Goal: Task Accomplishment & Management: Use online tool/utility

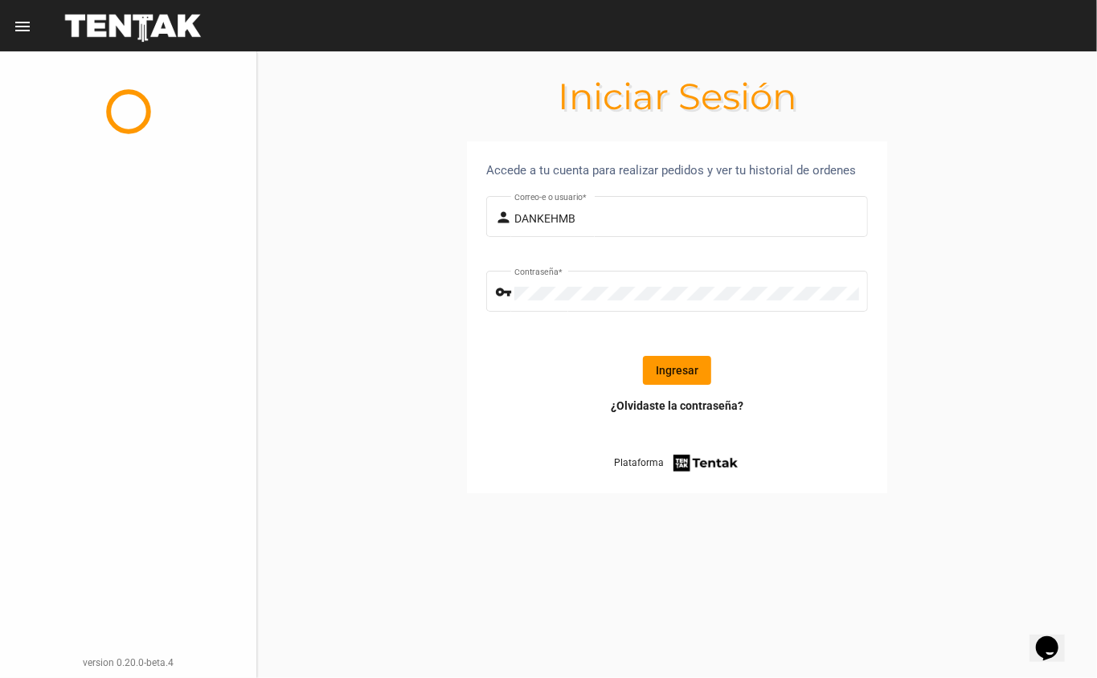
click at [661, 373] on button "Ingresar" at bounding box center [677, 370] width 68 height 29
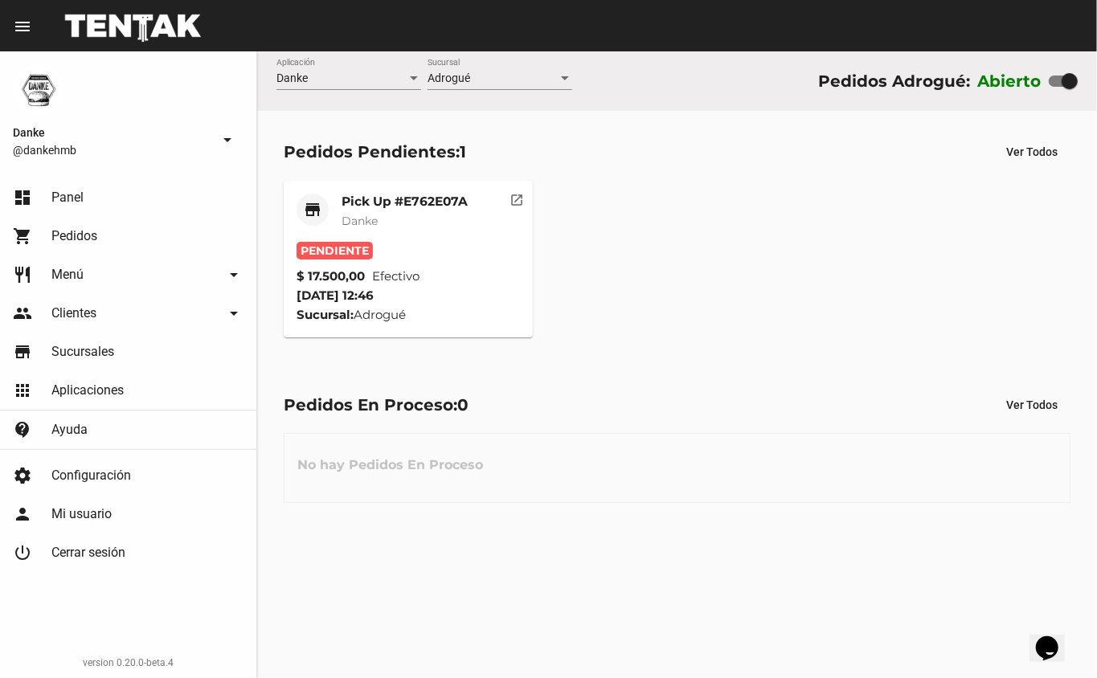
click at [361, 199] on mat-card-title "Pick Up #E762E07A" at bounding box center [405, 202] width 126 height 16
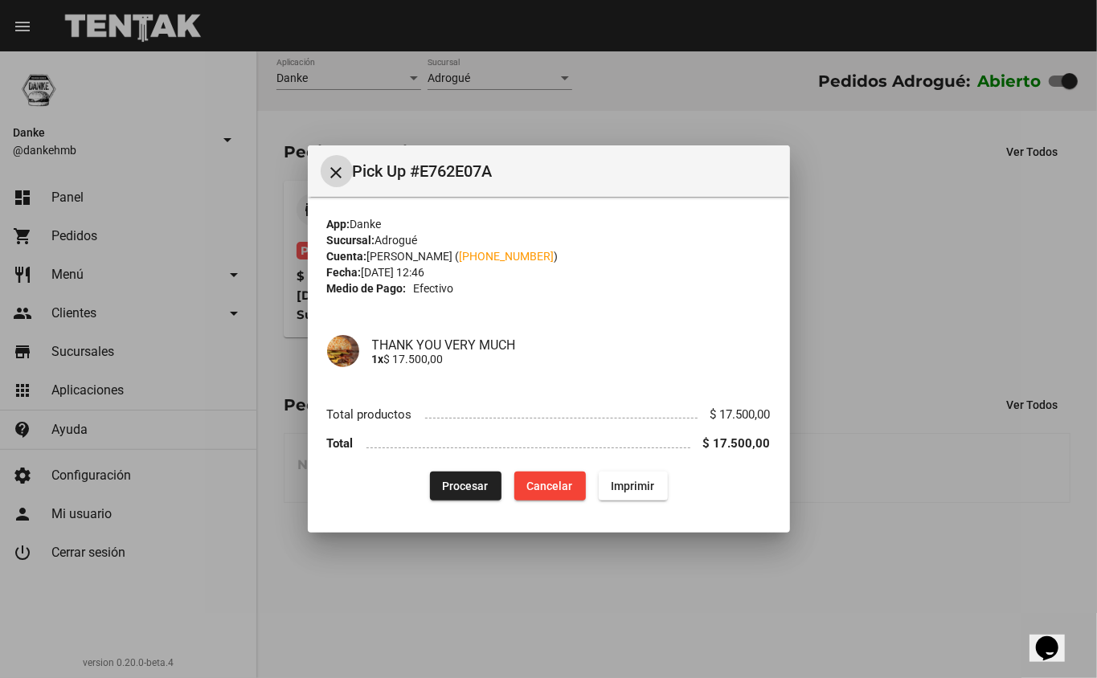
click at [448, 487] on span "Procesar" at bounding box center [466, 486] width 46 height 13
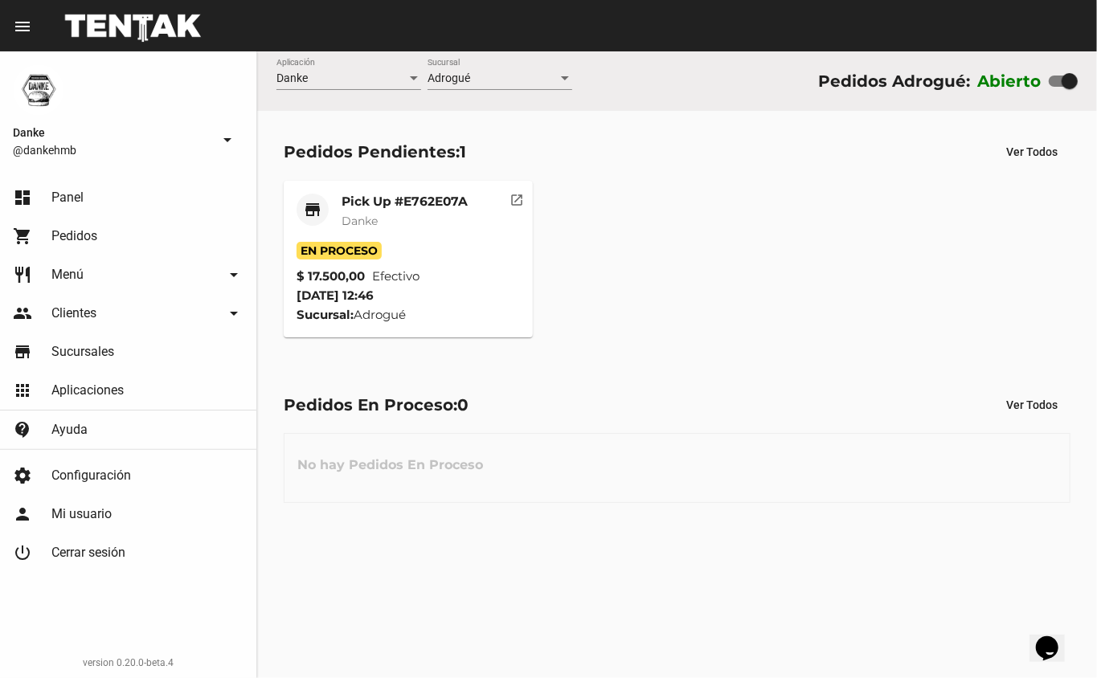
click at [339, 200] on mat-card-header "store Pick Up #E762E07A Danke" at bounding box center [409, 218] width 224 height 48
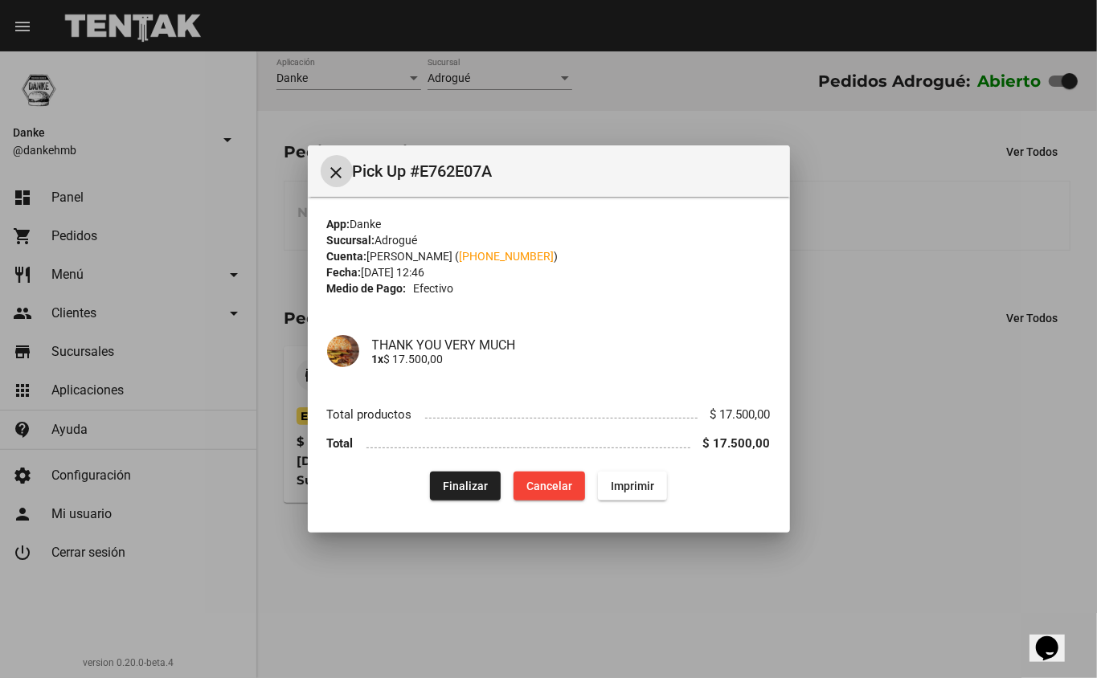
click at [873, 562] on div at bounding box center [548, 339] width 1097 height 678
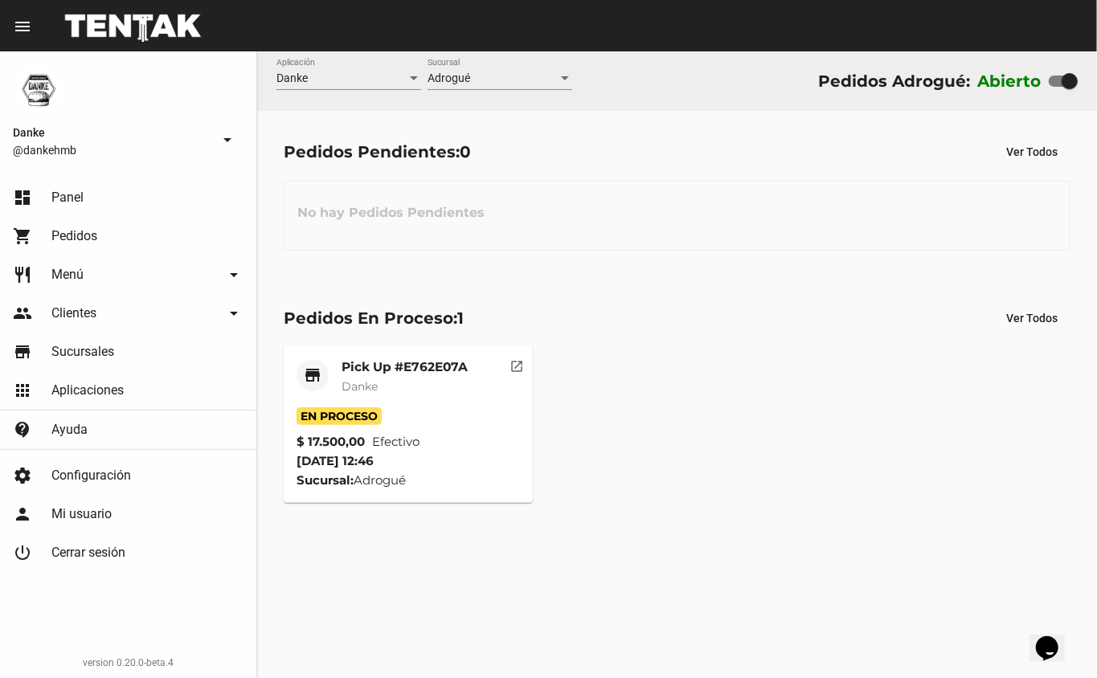
click at [384, 362] on mat-card-title "Pick Up #E762E07A" at bounding box center [405, 367] width 126 height 16
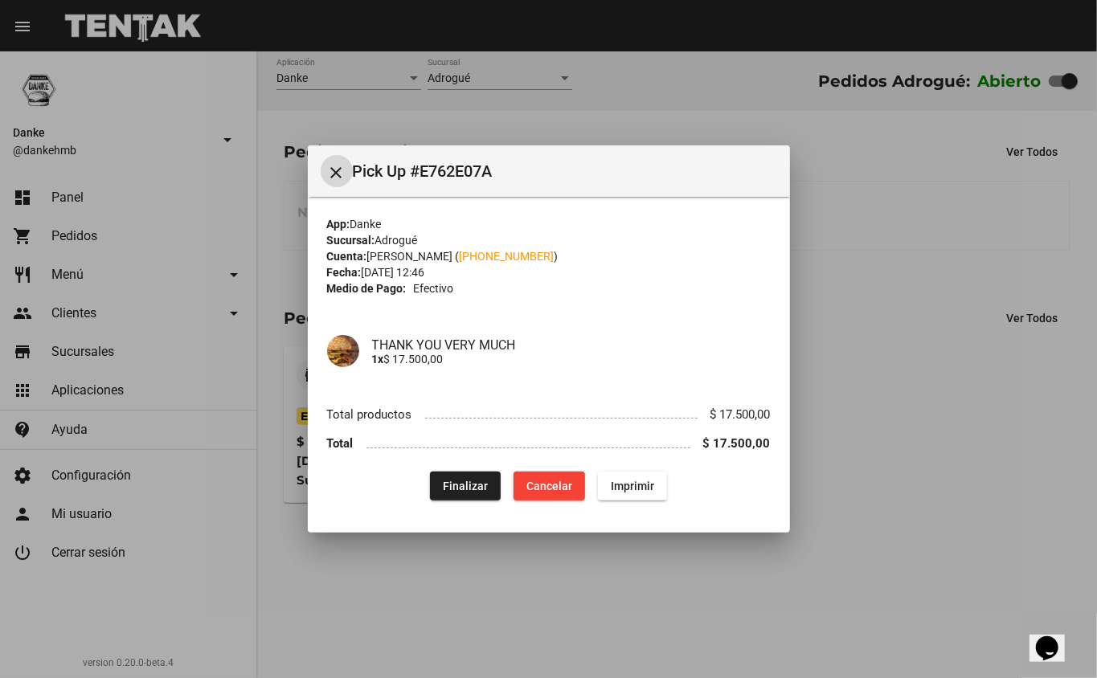
click at [466, 480] on span "Finalizar" at bounding box center [465, 486] width 45 height 13
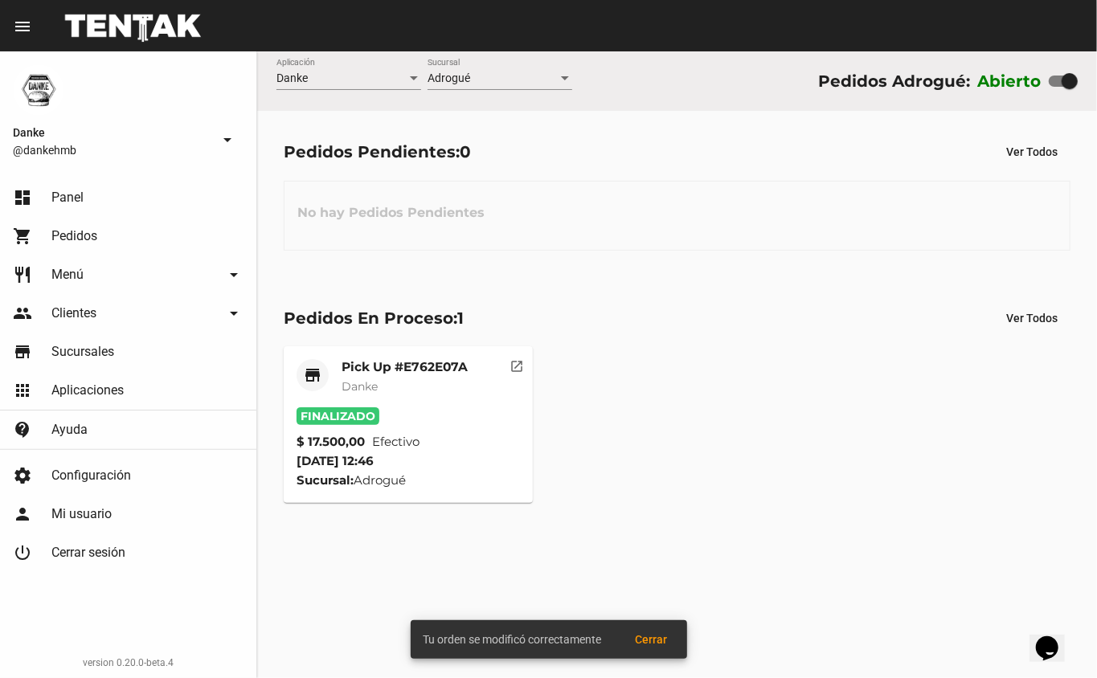
click at [350, 391] on span "Danke" at bounding box center [360, 386] width 36 height 14
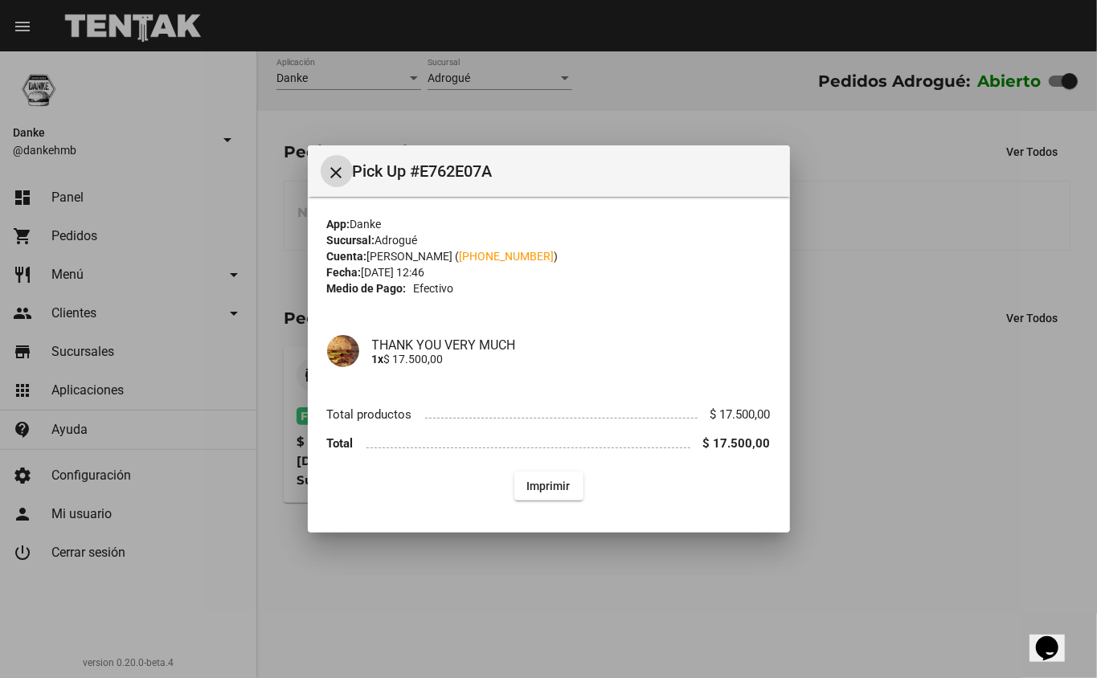
click at [894, 436] on div at bounding box center [548, 339] width 1097 height 678
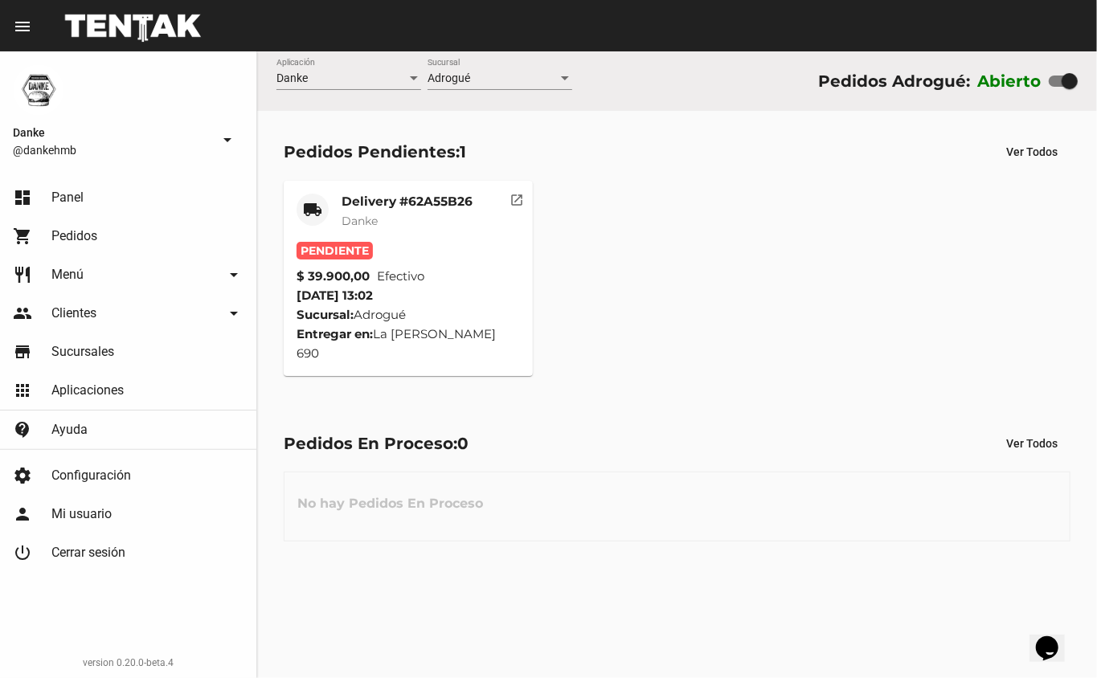
click at [336, 194] on mat-card-header "local_shipping Delivery #62A55B26 Danke" at bounding box center [409, 218] width 224 height 48
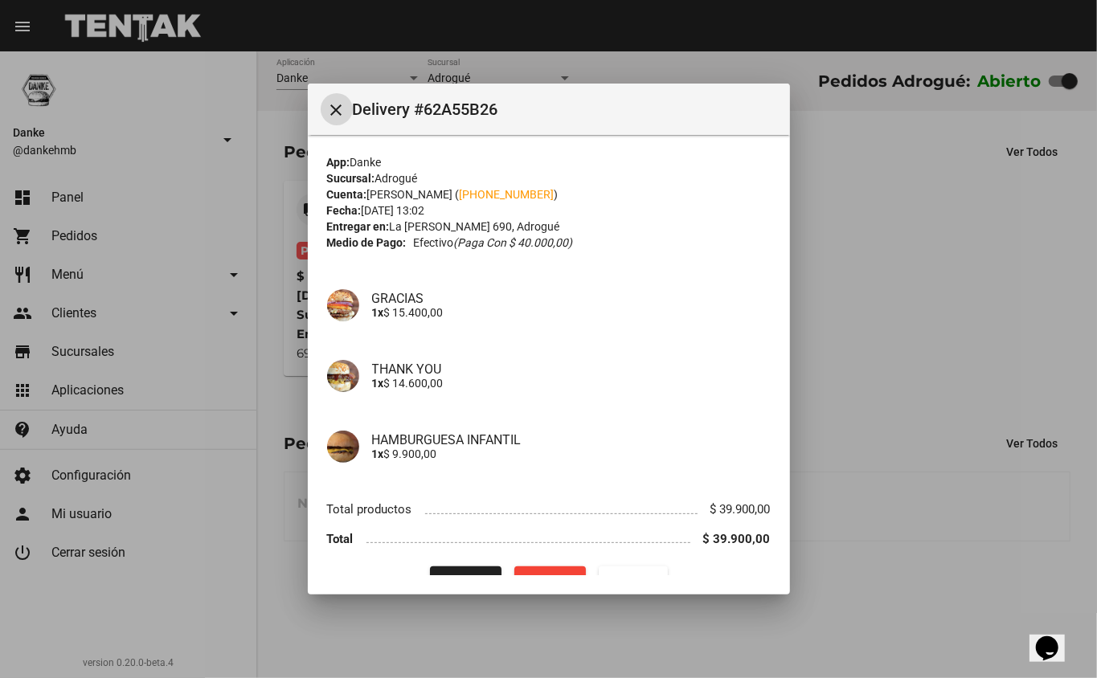
scroll to position [33, 0]
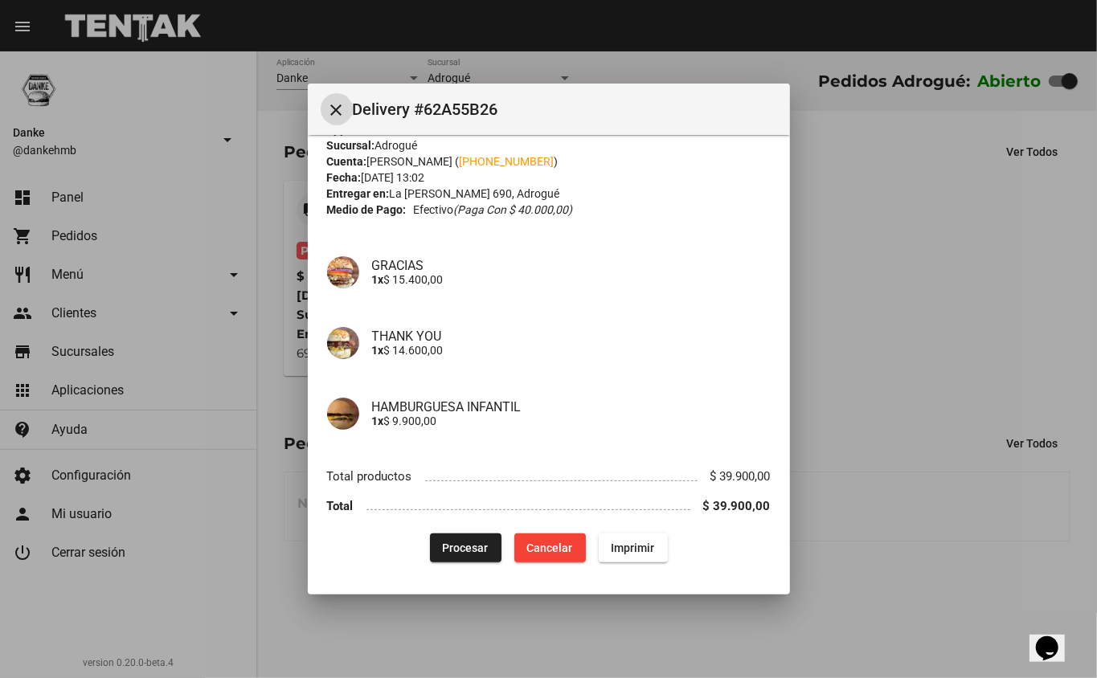
click at [850, 500] on div at bounding box center [548, 339] width 1097 height 678
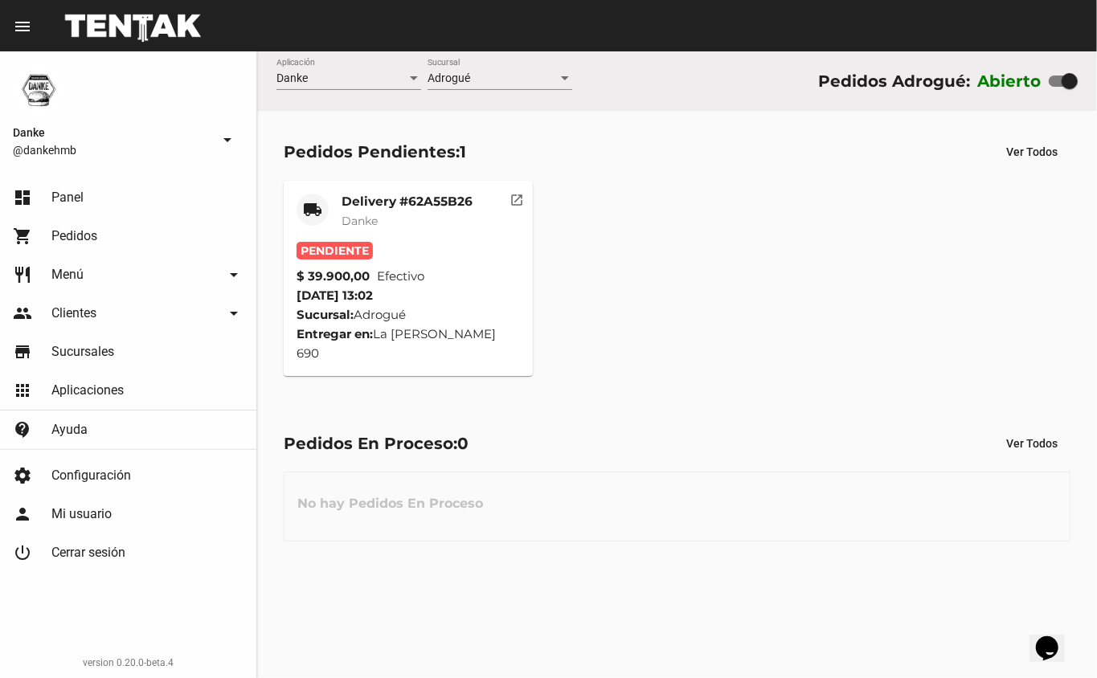
click at [336, 242] on span "Pendiente" at bounding box center [335, 251] width 76 height 18
click at [358, 200] on mat-card-title "Delivery #62A55B26" at bounding box center [407, 202] width 131 height 16
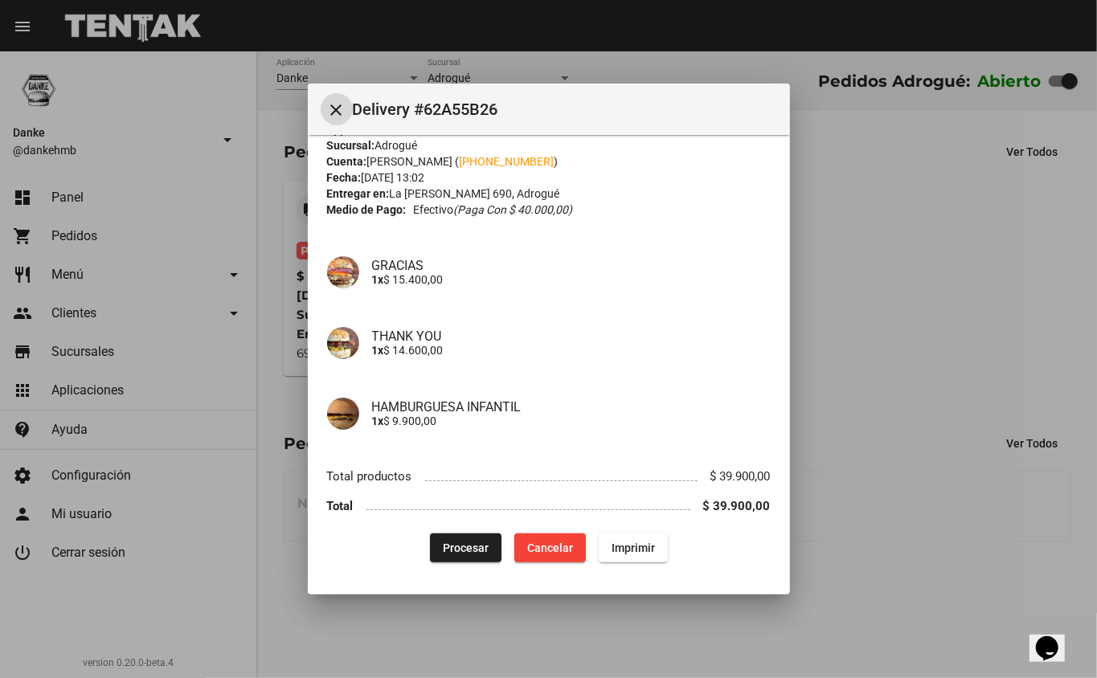
click at [450, 554] on span "Procesar" at bounding box center [466, 548] width 46 height 13
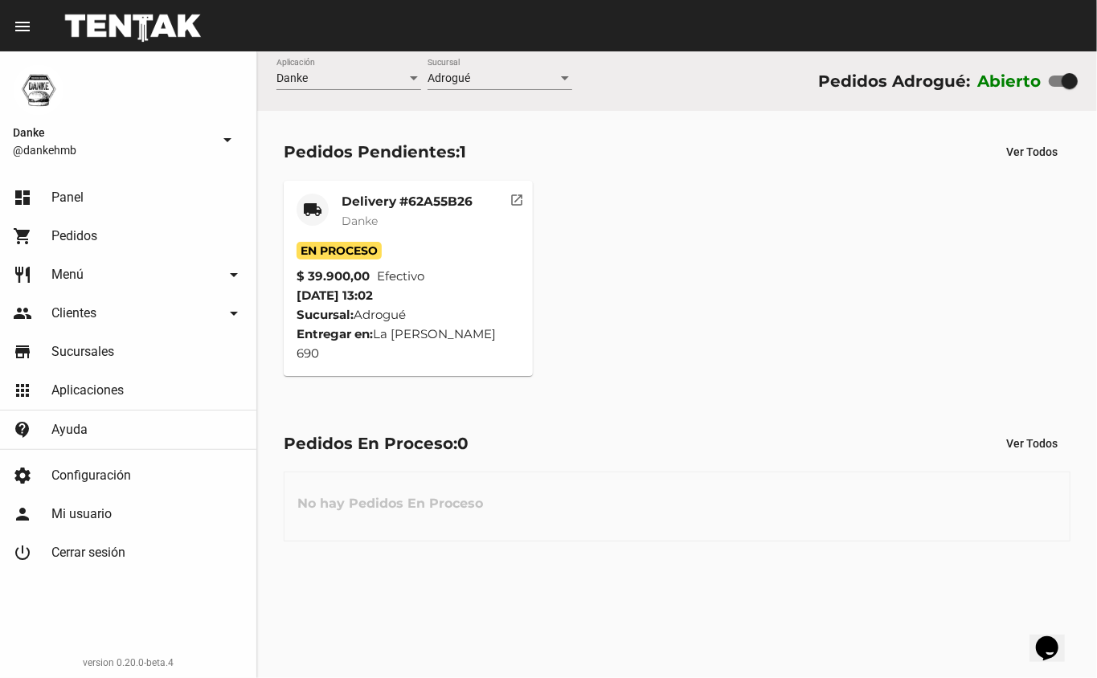
click at [354, 194] on mat-card-title "Delivery #62A55B26" at bounding box center [407, 202] width 131 height 16
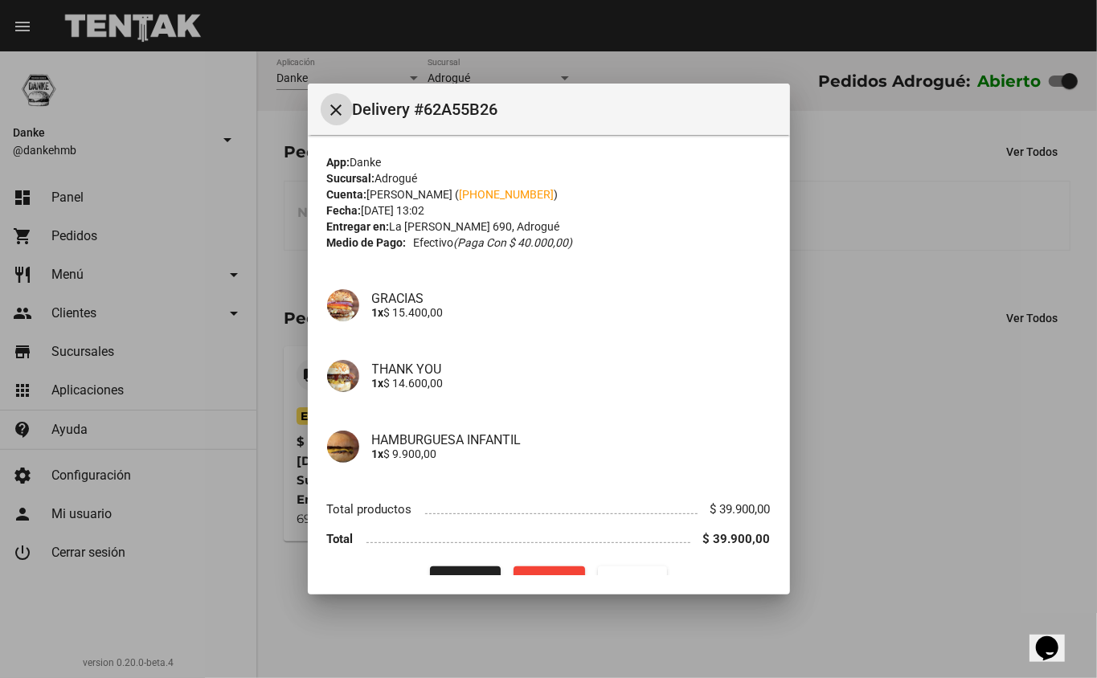
scroll to position [33, 0]
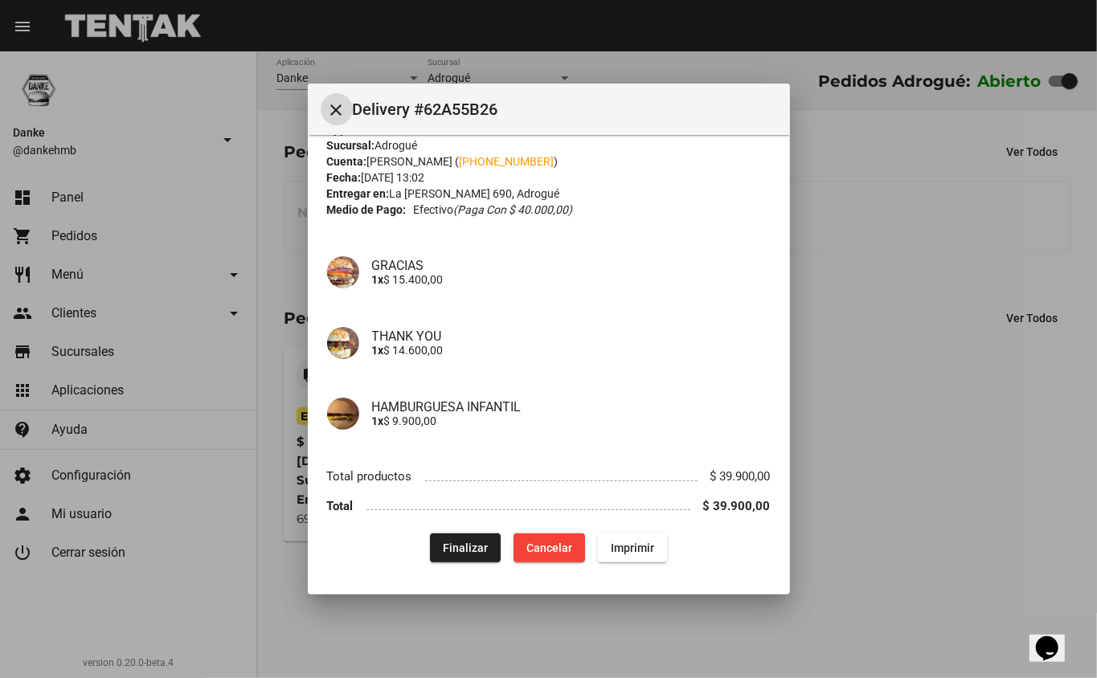
click at [853, 460] on div at bounding box center [548, 339] width 1097 height 678
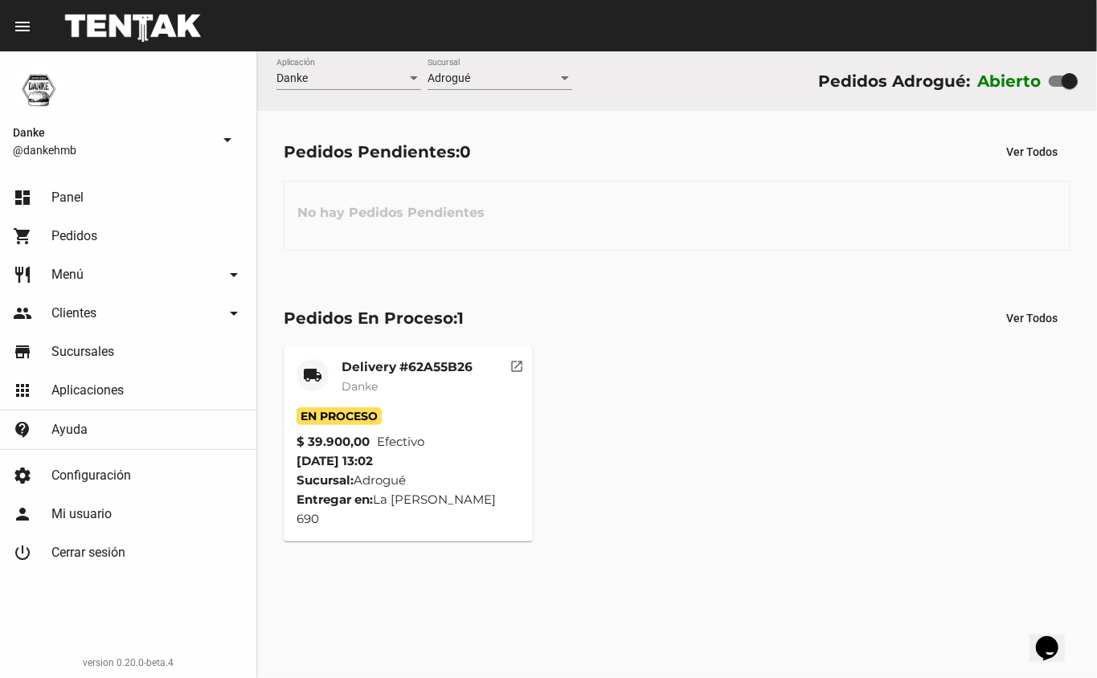
click at [374, 384] on span "Danke" at bounding box center [360, 386] width 36 height 14
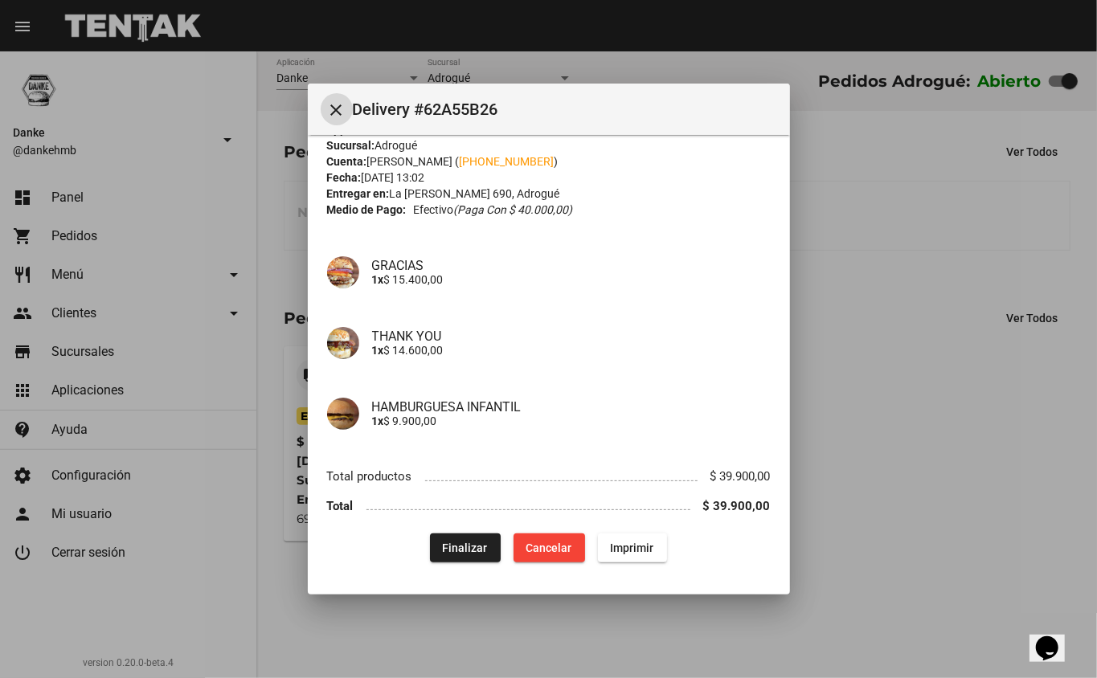
click at [460, 554] on span "Finalizar" at bounding box center [465, 548] width 45 height 13
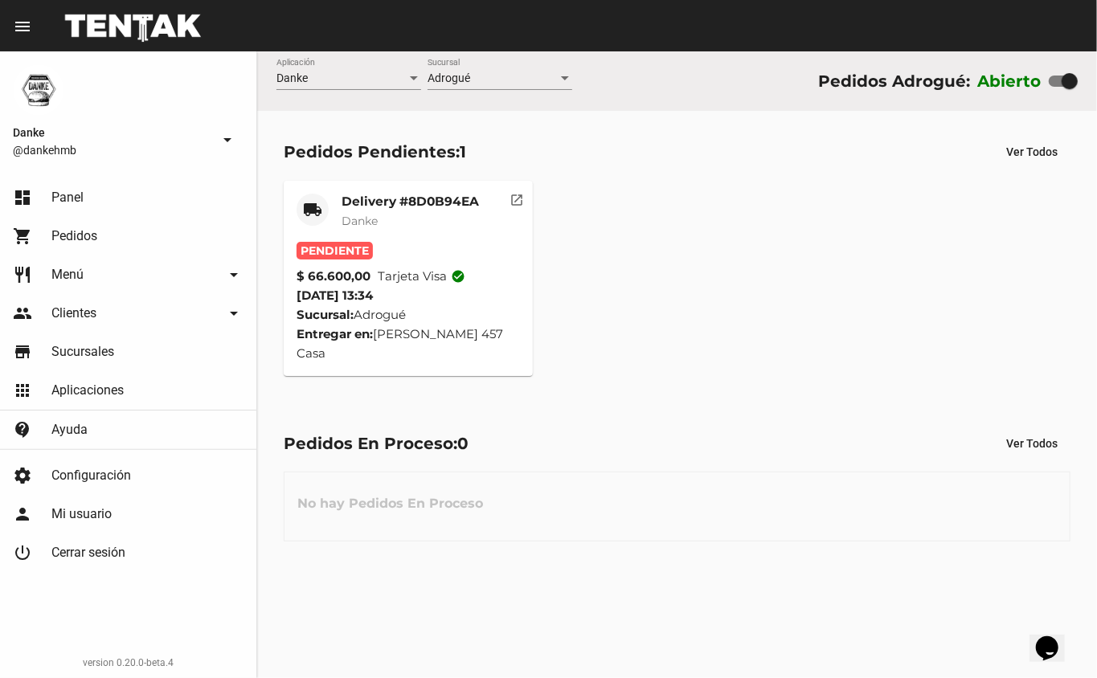
click at [381, 194] on mat-card-title "Delivery #8D0B94EA" at bounding box center [410, 202] width 137 height 16
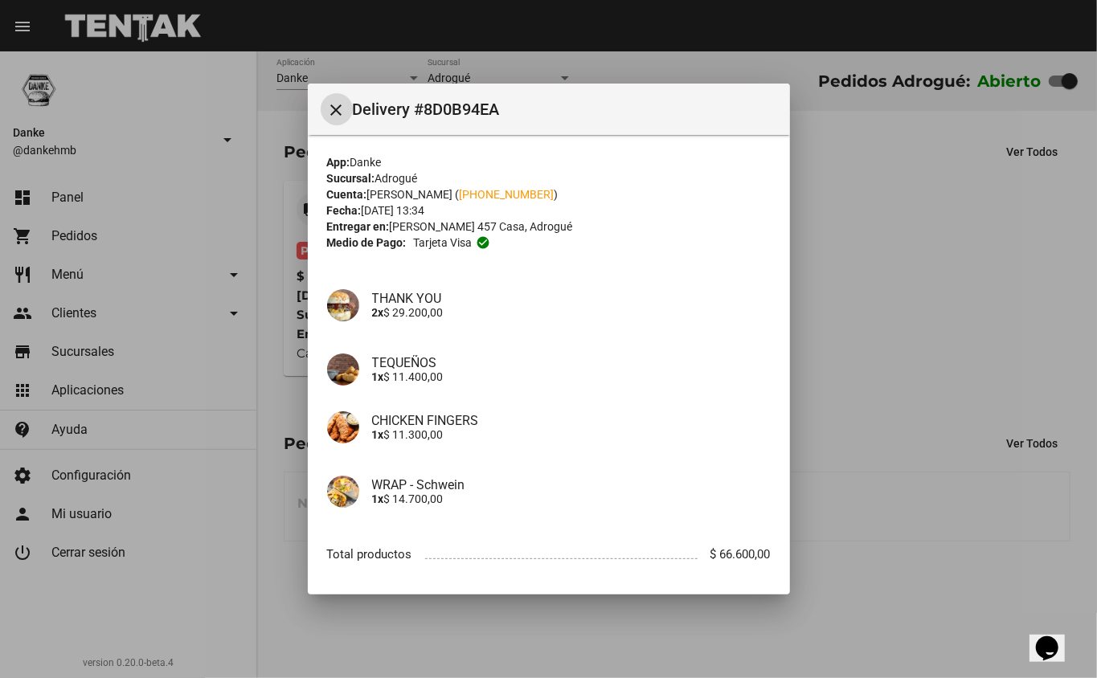
scroll to position [78, 0]
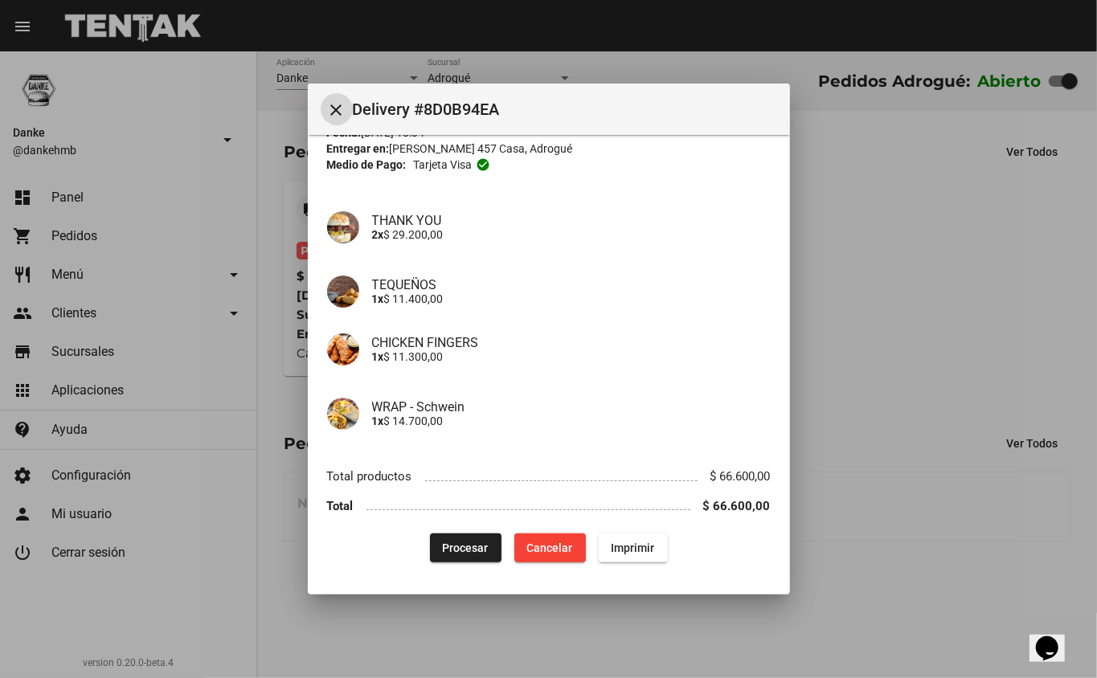
click at [451, 547] on span "Procesar" at bounding box center [466, 548] width 46 height 13
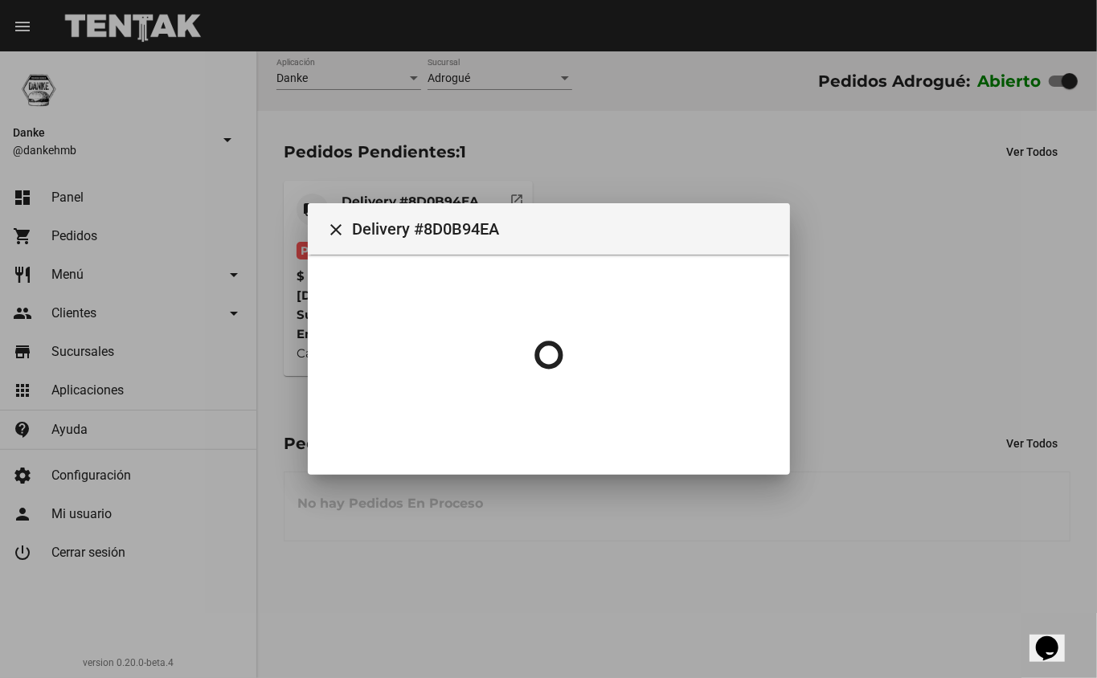
scroll to position [0, 0]
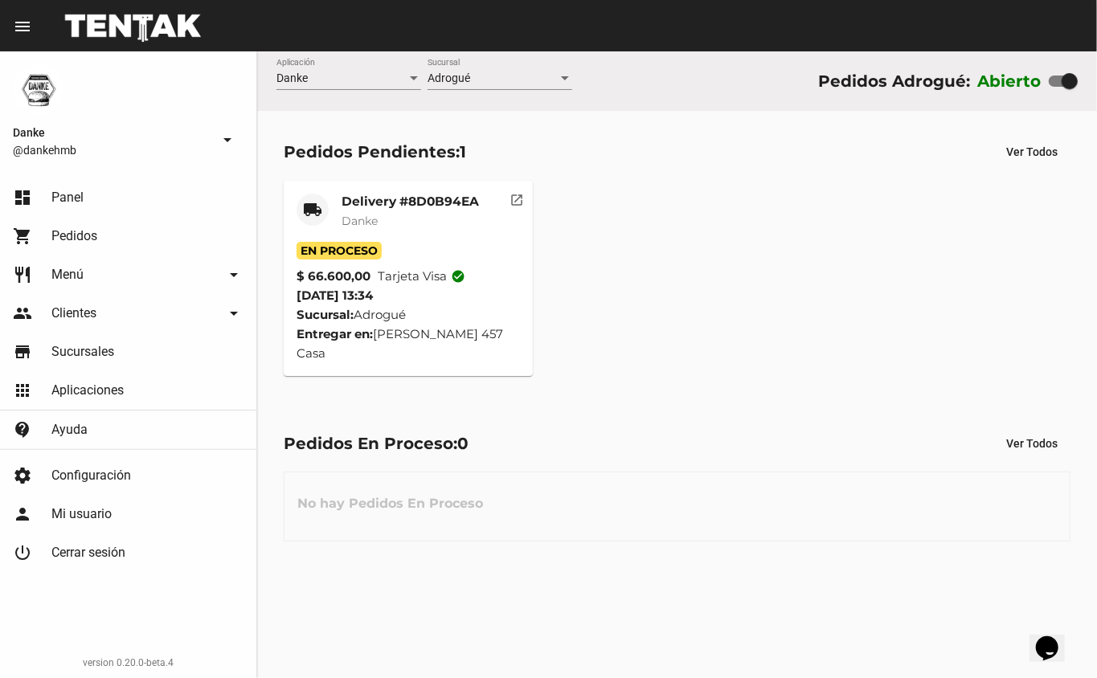
click at [342, 219] on span "Danke" at bounding box center [360, 221] width 36 height 14
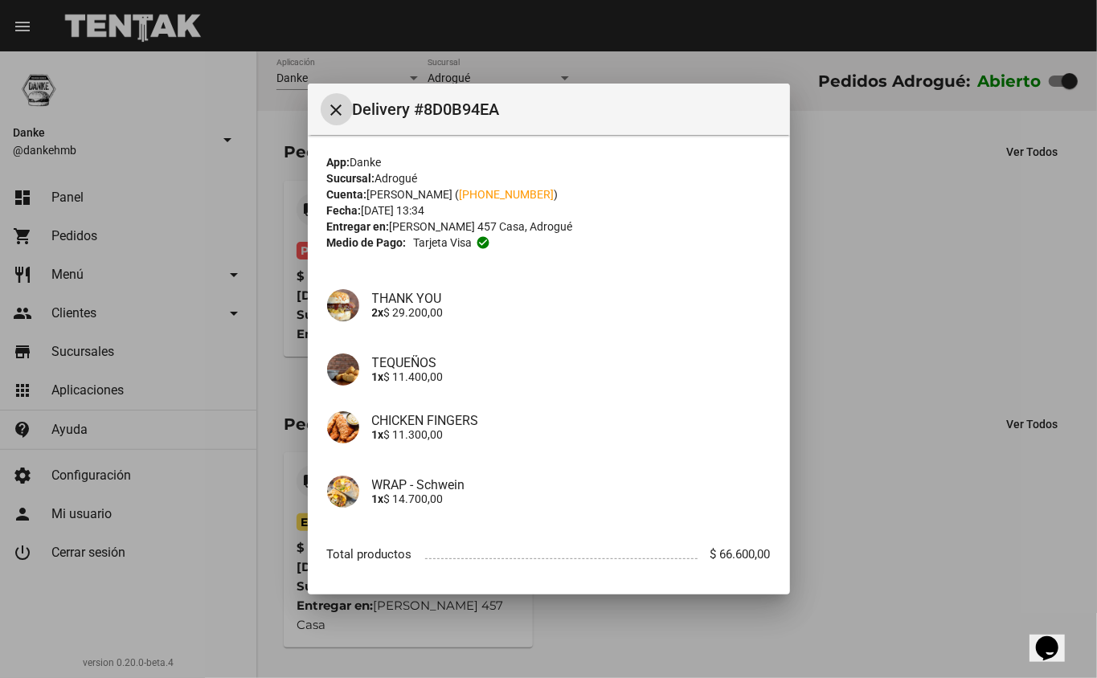
scroll to position [78, 0]
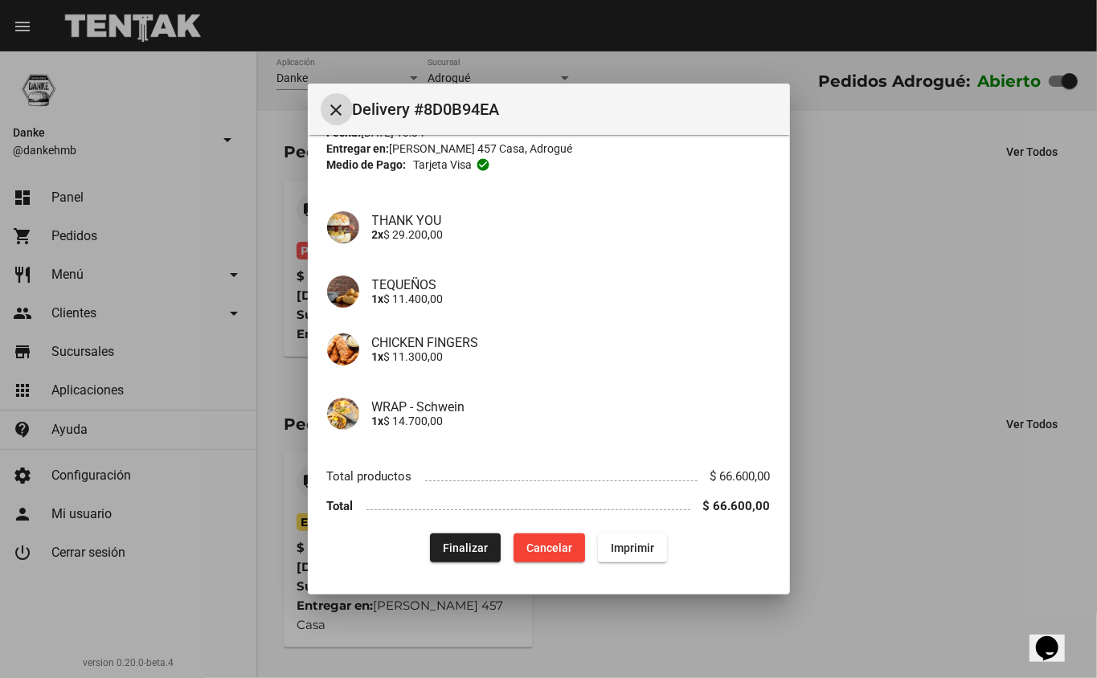
click at [852, 484] on div at bounding box center [548, 339] width 1097 height 678
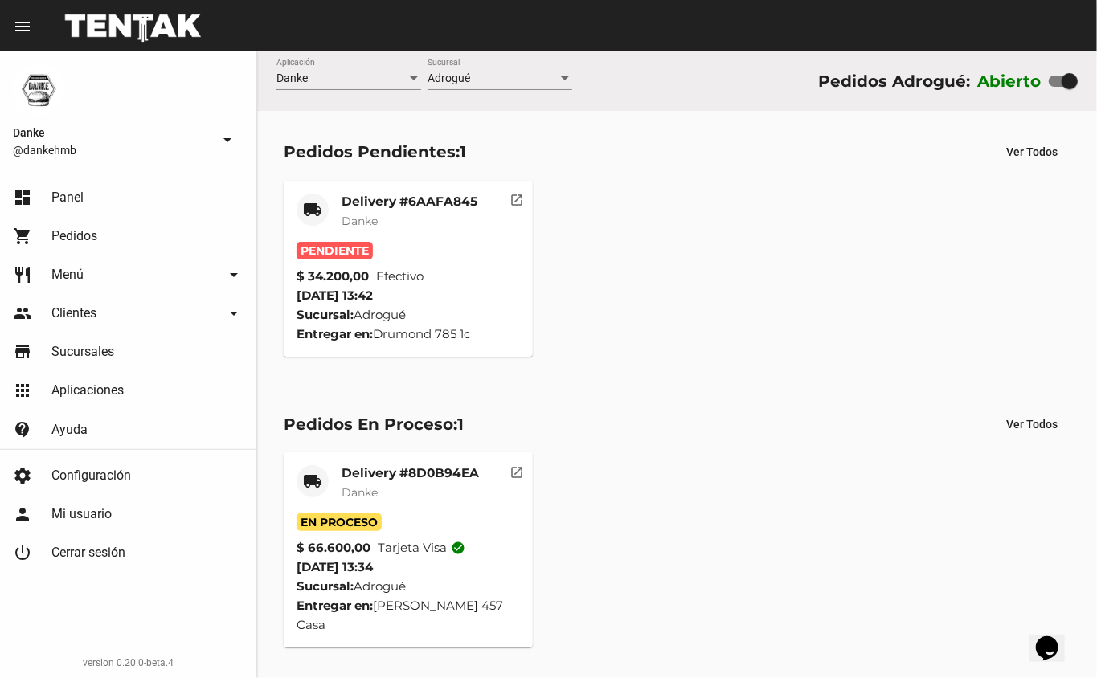
click at [334, 194] on mat-card-header "local_shipping Delivery #6AAFA845 Danke" at bounding box center [409, 218] width 224 height 48
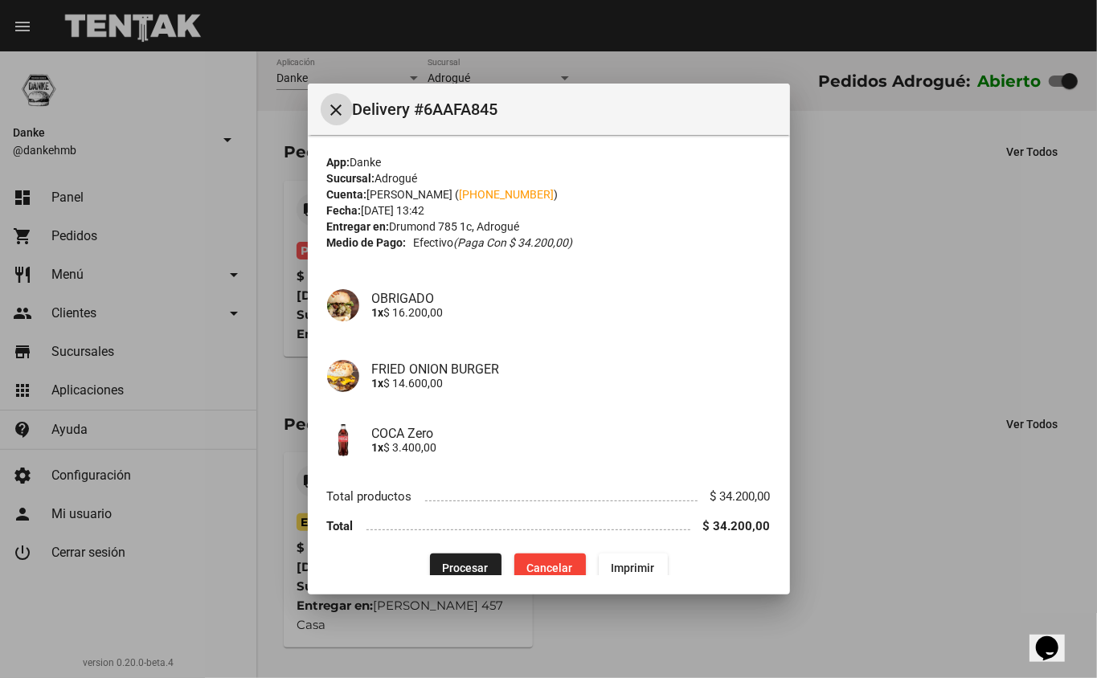
scroll to position [20, 0]
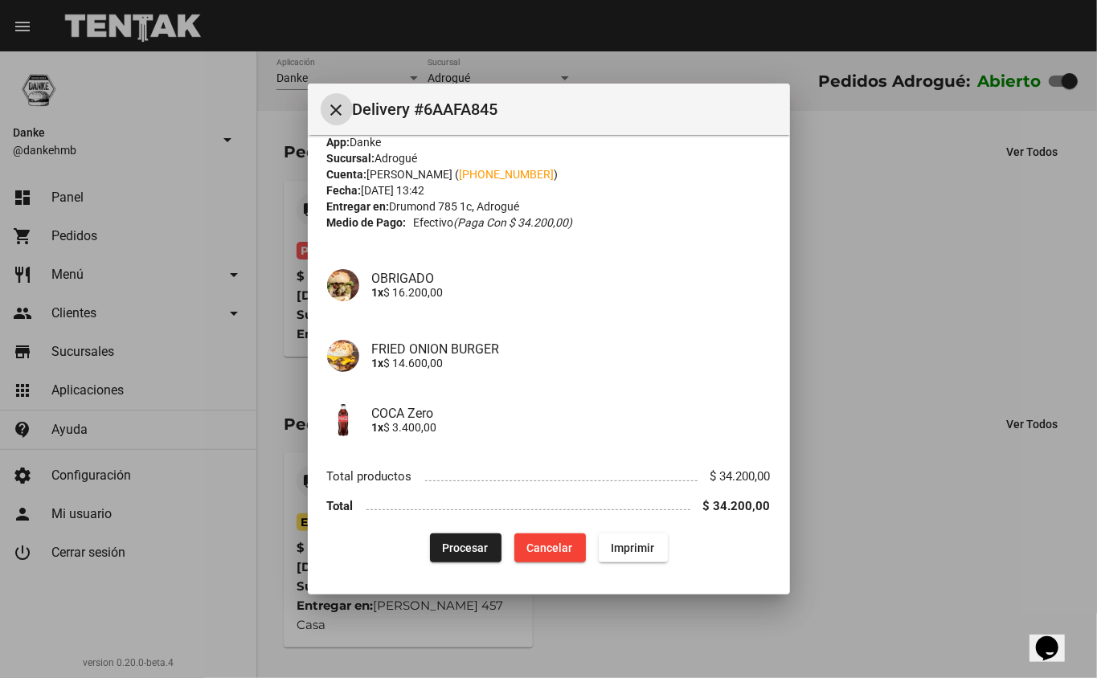
click at [443, 554] on span "Procesar" at bounding box center [466, 548] width 46 height 13
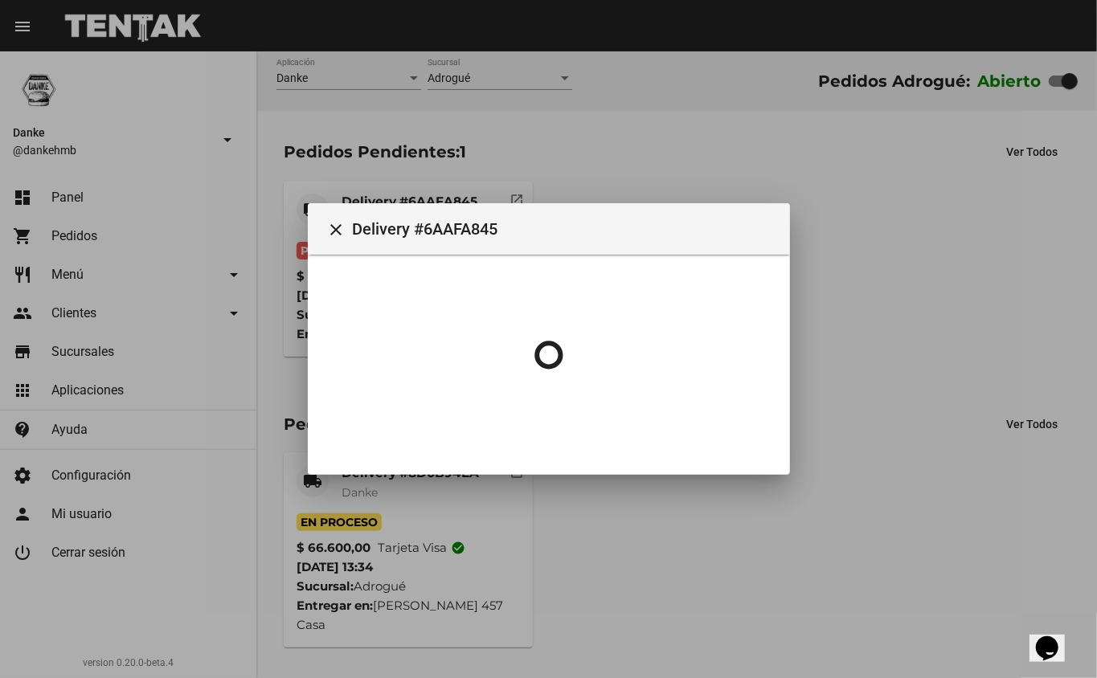
scroll to position [0, 0]
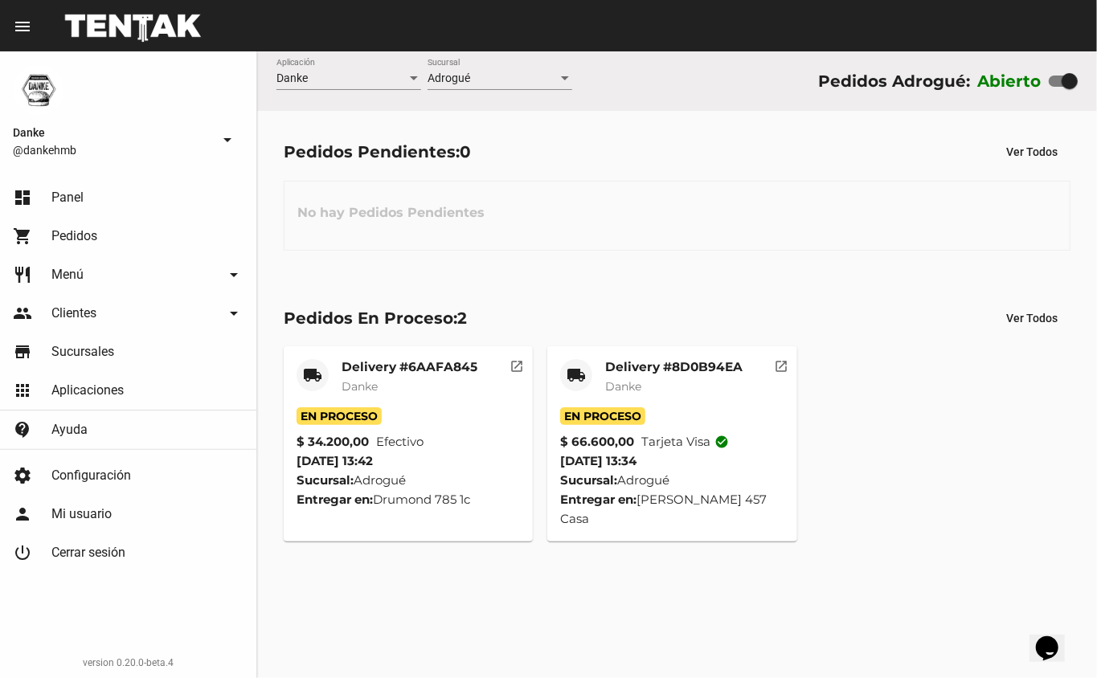
click at [640, 366] on mat-card-title "Delivery #8D0B94EA" at bounding box center [673, 367] width 137 height 16
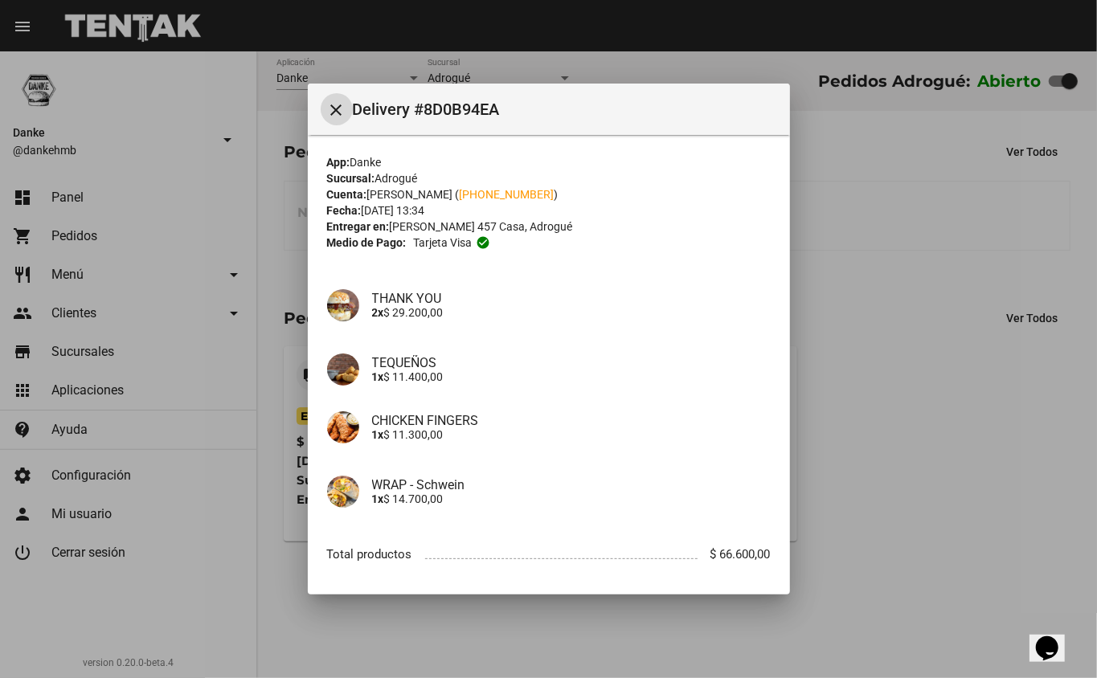
scroll to position [78, 0]
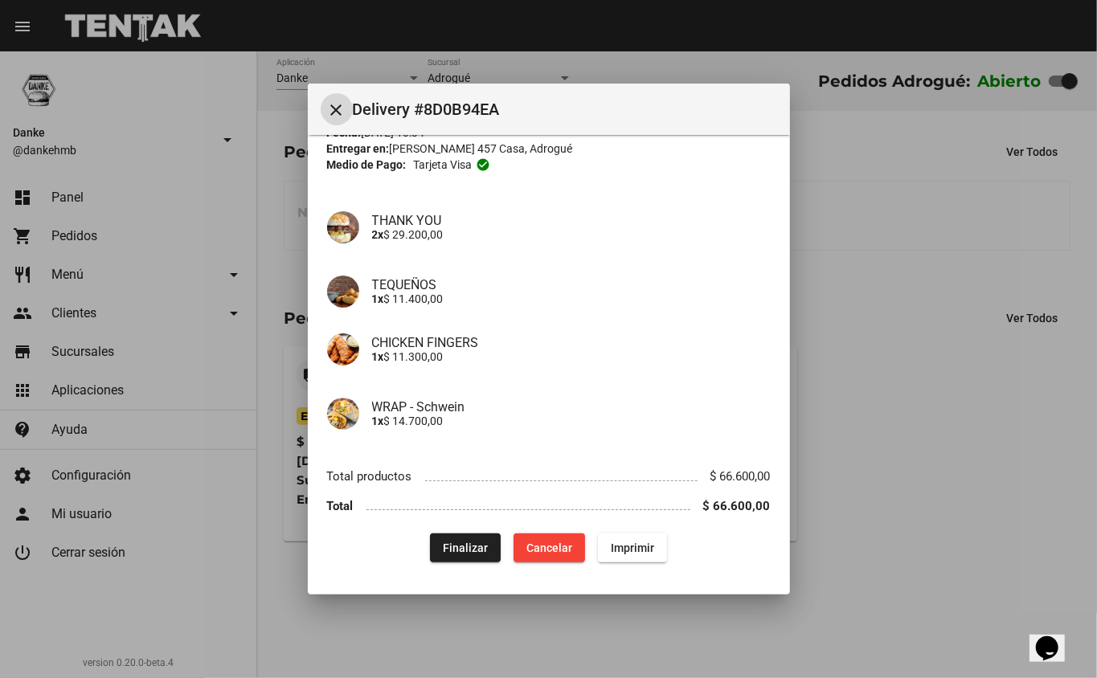
click at [457, 547] on span "Finalizar" at bounding box center [465, 548] width 45 height 13
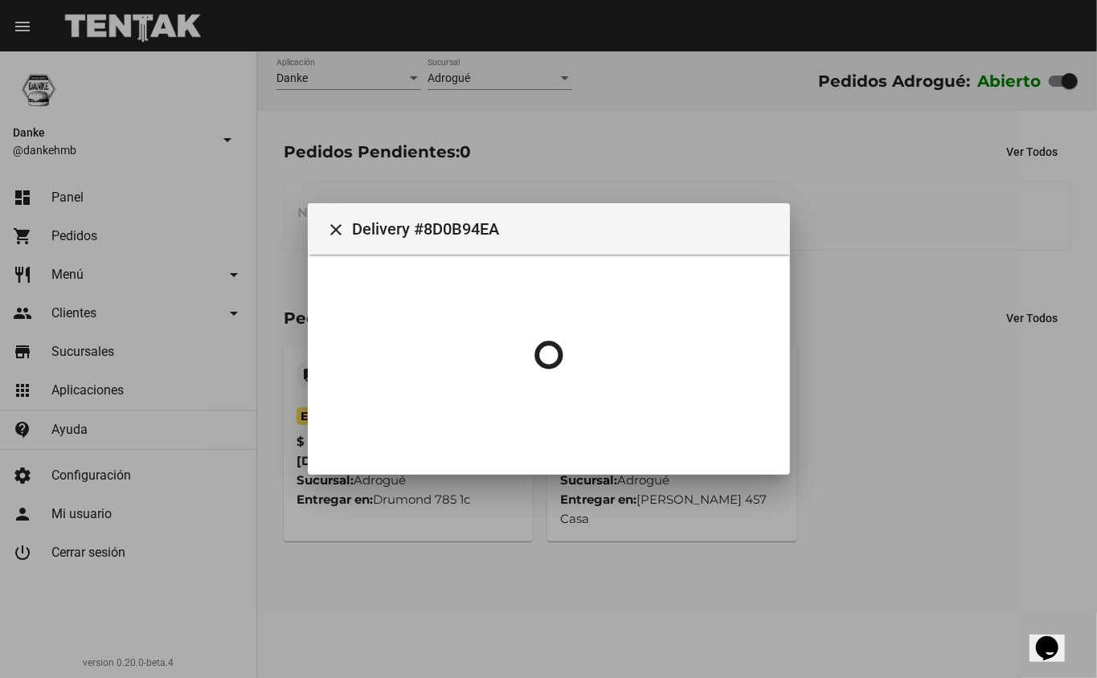
scroll to position [0, 0]
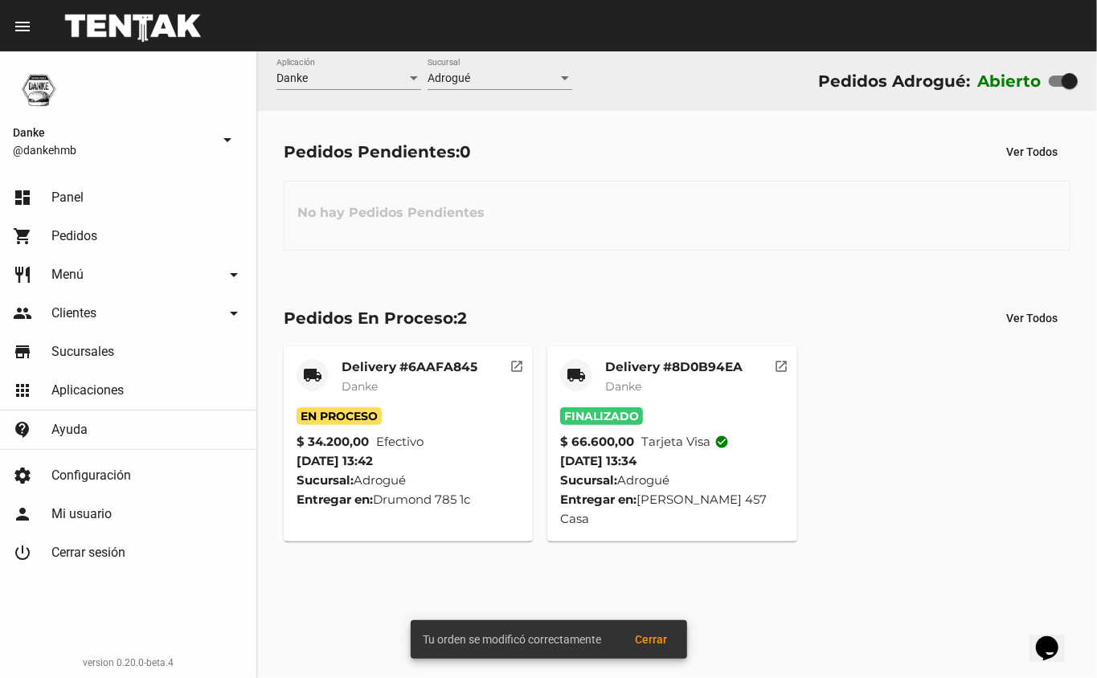
click at [364, 373] on mat-card-title "Delivery #6AAFA845" at bounding box center [410, 367] width 136 height 16
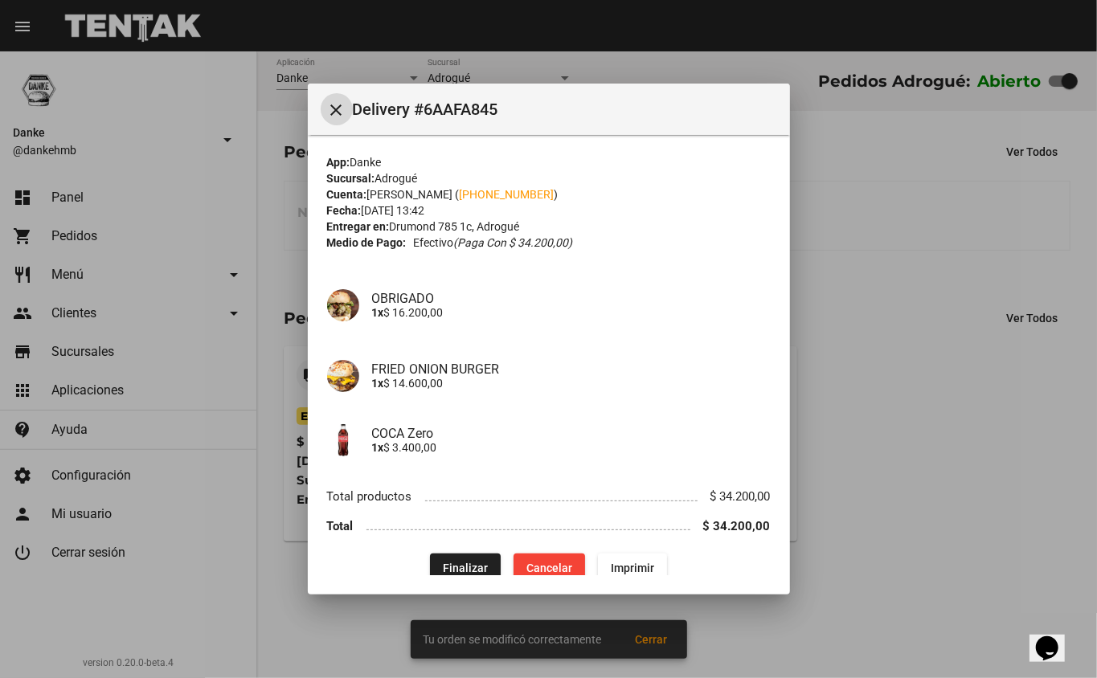
scroll to position [20, 0]
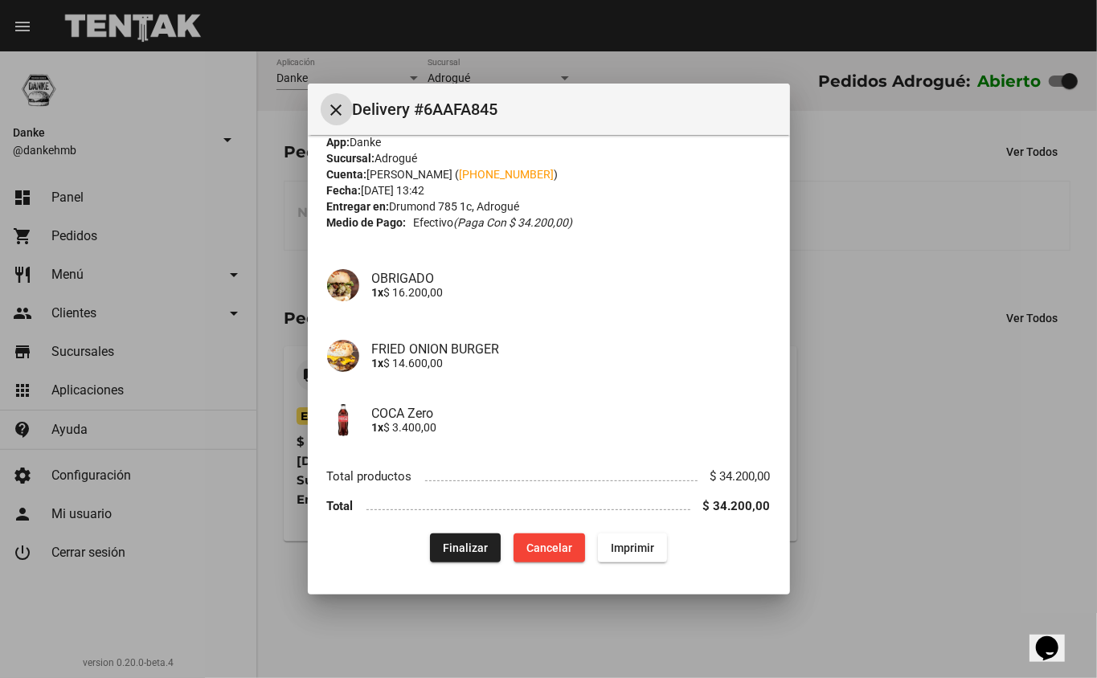
click at [878, 554] on div at bounding box center [548, 339] width 1097 height 678
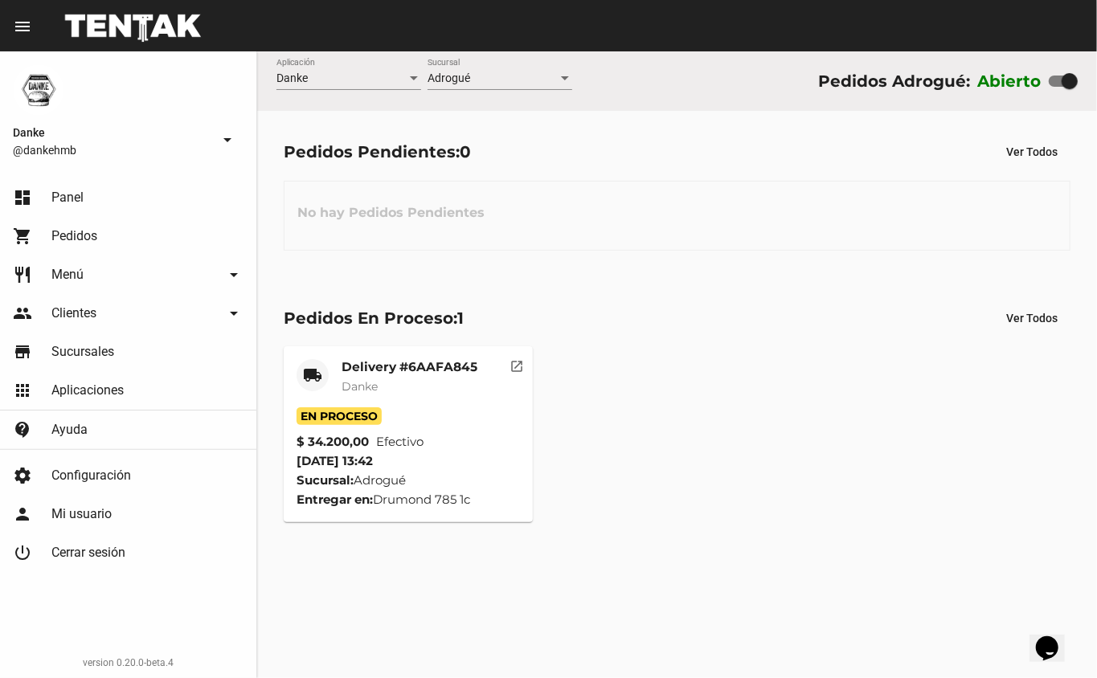
click at [348, 371] on mat-card-title "Delivery #6AAFA845" at bounding box center [410, 367] width 136 height 16
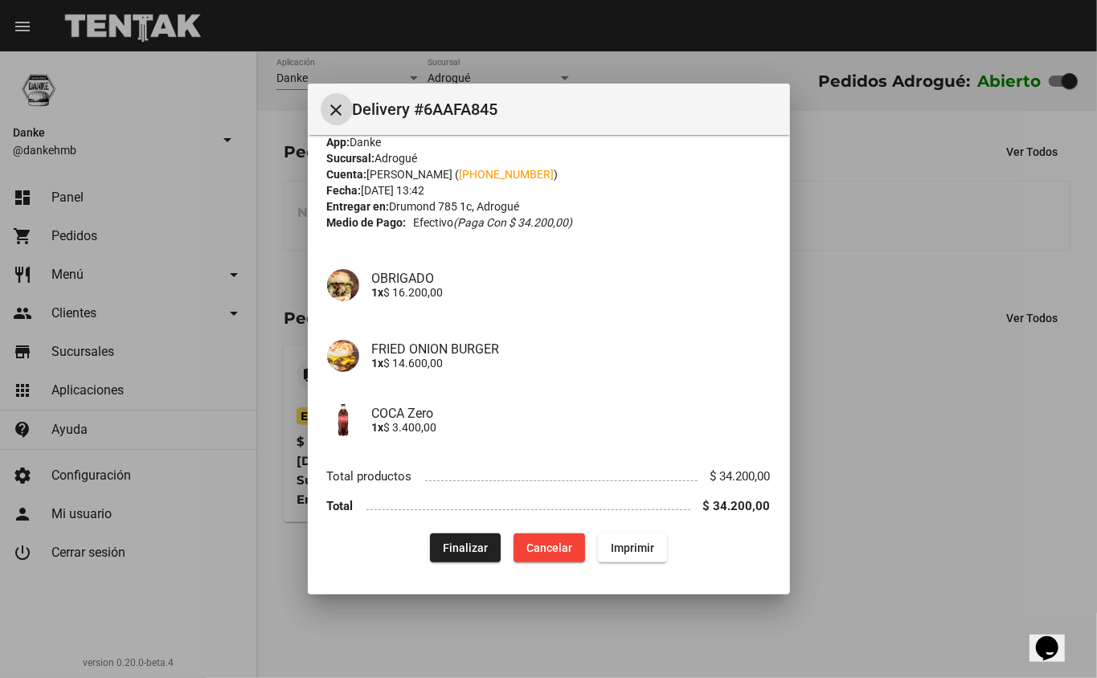
click at [458, 553] on span "Finalizar" at bounding box center [465, 548] width 45 height 13
